Goal: Task Accomplishment & Management: Manage account settings

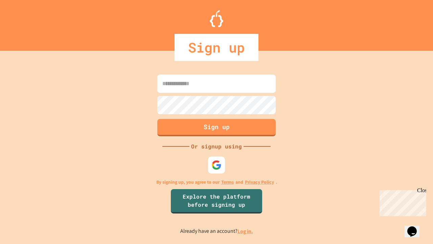
click at [246, 231] on link "Log in." at bounding box center [246, 230] width 16 height 7
